Goal: Task Accomplishment & Management: Complete application form

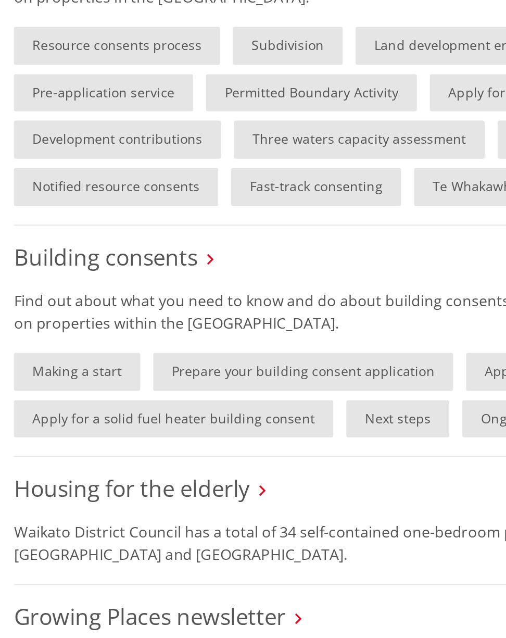
scroll to position [618, 0]
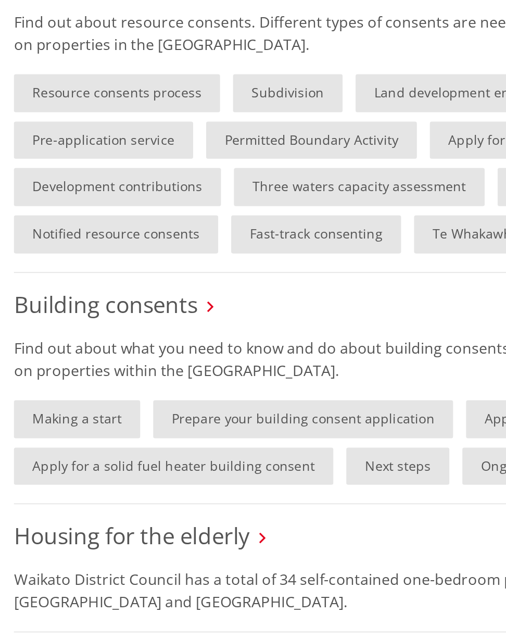
click at [30, 230] on link "Making a start" at bounding box center [43, 234] width 71 height 21
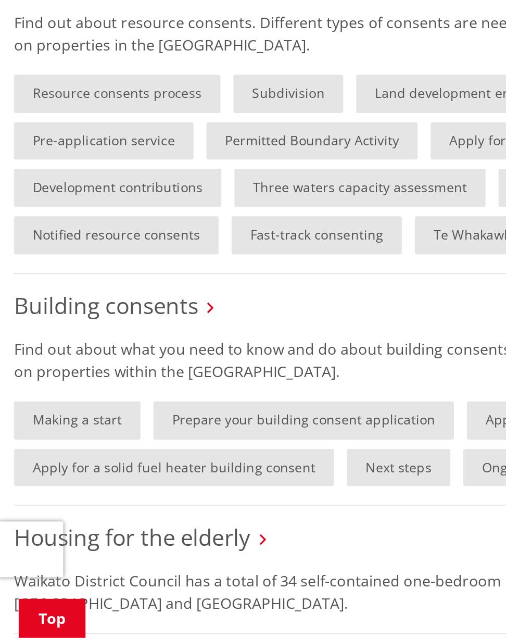
click at [123, 505] on link "Prepare your building consent application" at bounding box center [170, 515] width 168 height 21
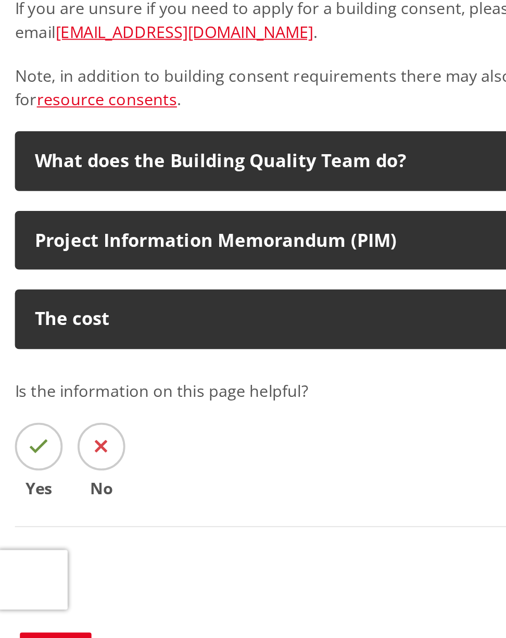
scroll to position [475, 0]
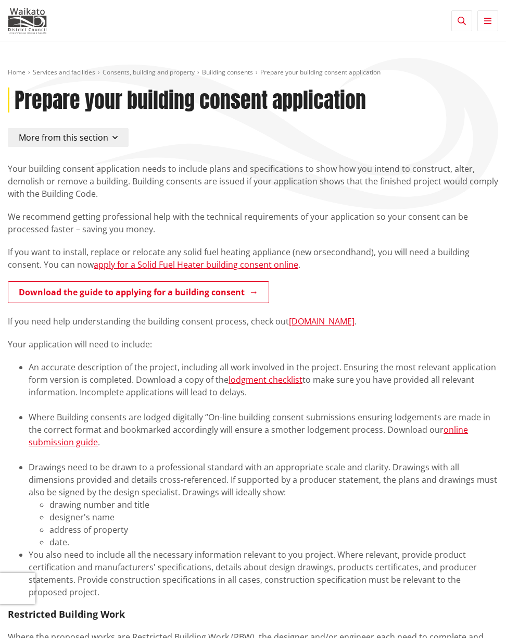
click at [72, 296] on link "Download the guide to applying for a building consent" at bounding box center [138, 292] width 261 height 22
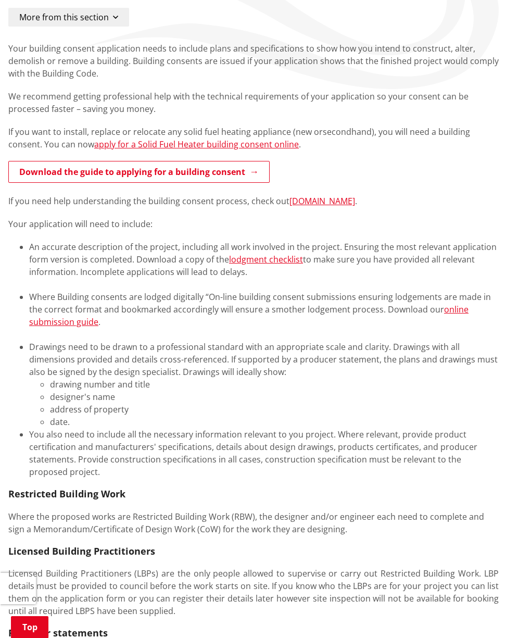
scroll to position [126, 0]
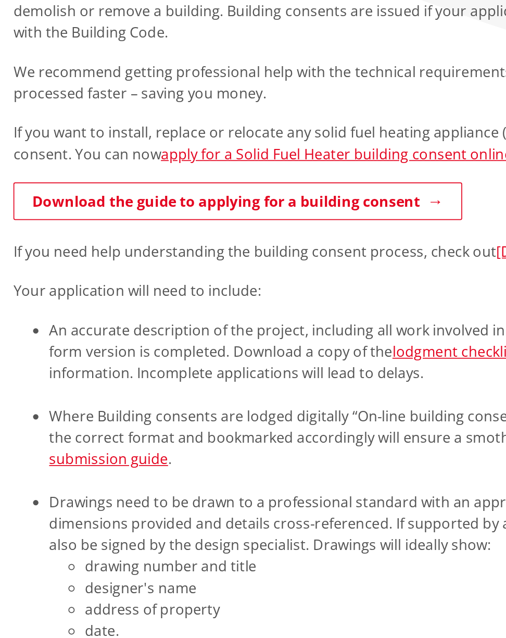
click at [35, 155] on link "Download the guide to applying for a building consent" at bounding box center [138, 166] width 261 height 22
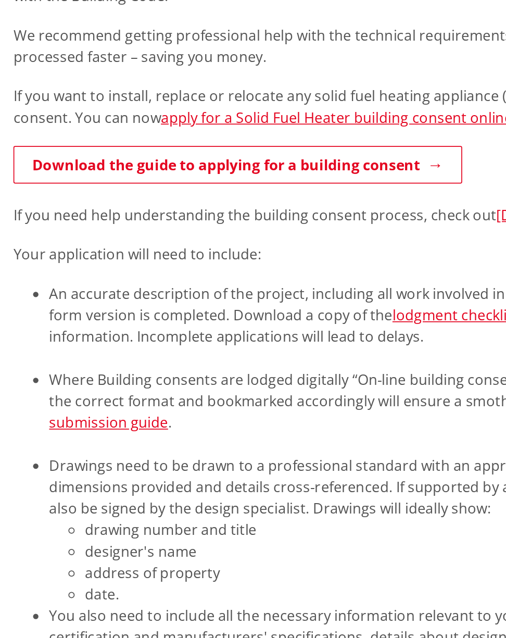
scroll to position [0, 0]
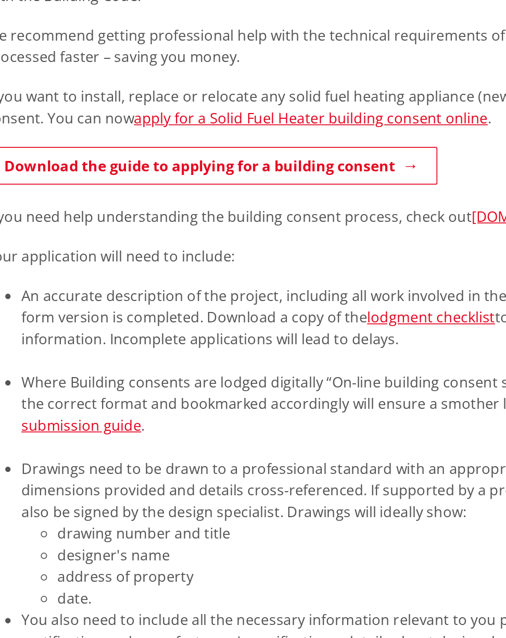
click at [261, 259] on link "apply for a Solid Fuel Heater building consent online" at bounding box center [196, 264] width 205 height 11
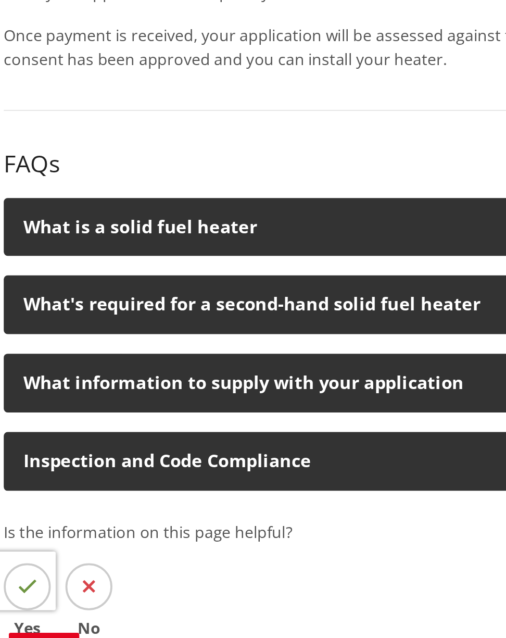
scroll to position [305, 0]
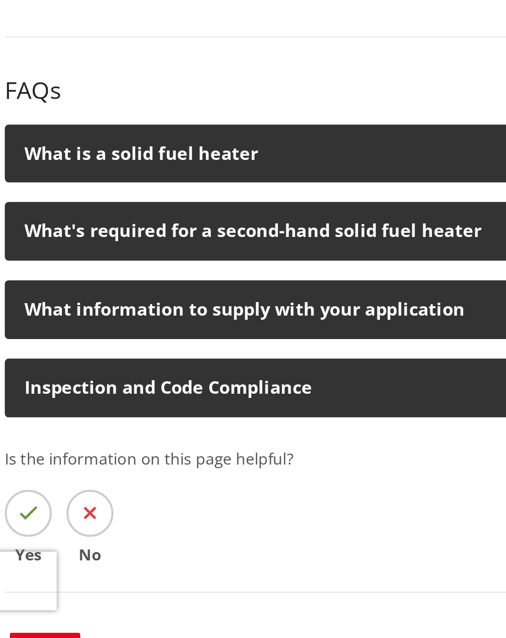
click at [28, 439] on div "What information to supply with your application" at bounding box center [243, 444] width 451 height 10
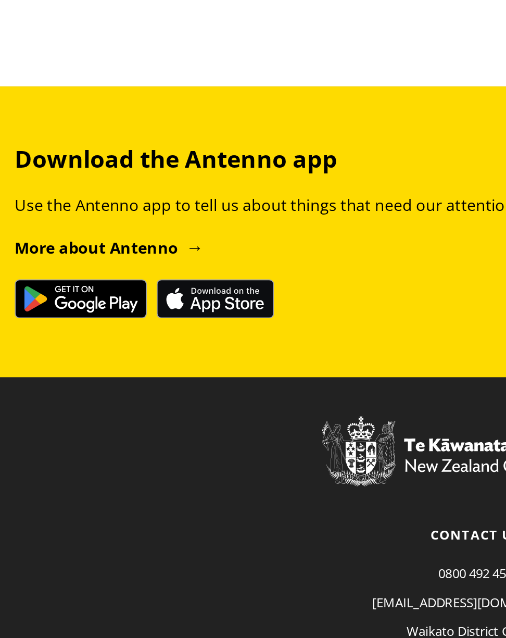
scroll to position [1482, 0]
